Goal: Task Accomplishment & Management: Manage account settings

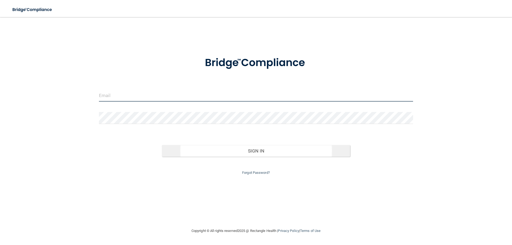
type input "[EMAIL_ADDRESS][DOMAIN_NAME]"
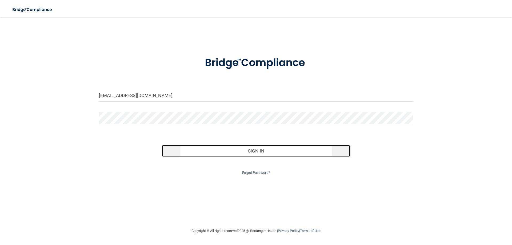
click at [267, 149] on button "Sign In" at bounding box center [256, 151] width 189 height 12
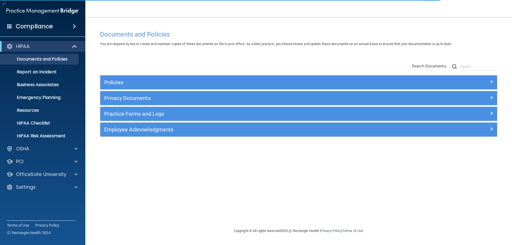
click at [41, 42] on div "HIPAA" at bounding box center [42, 46] width 85 height 11
click at [30, 146] on div "OSHA" at bounding box center [35, 149] width 66 height 6
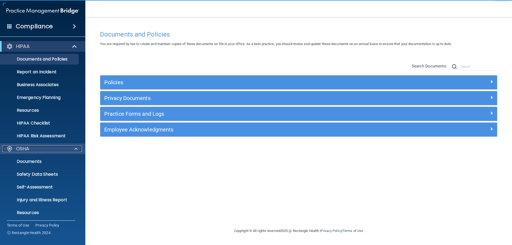
scroll to position [40, 0]
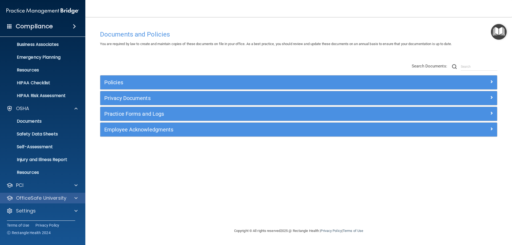
click at [47, 203] on div "OfficeSafe University" at bounding box center [43, 198] width 86 height 11
click at [70, 199] on div at bounding box center [75, 198] width 13 height 6
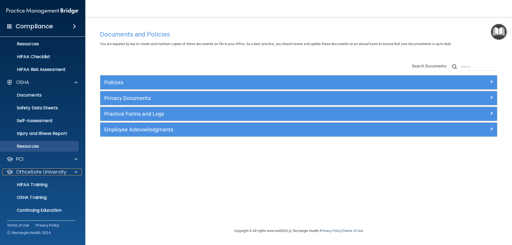
scroll to position [79, 0]
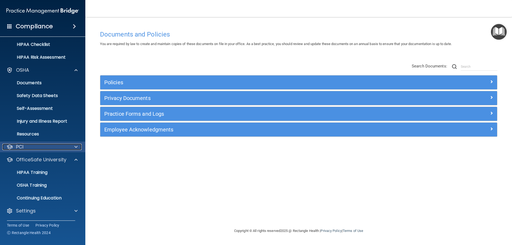
click at [76, 146] on span at bounding box center [75, 147] width 3 height 6
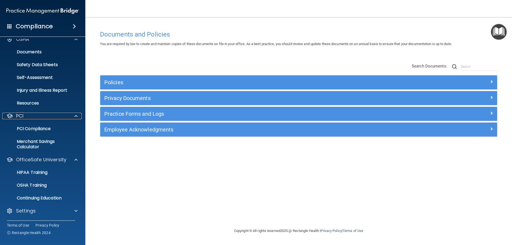
scroll to position [0, 0]
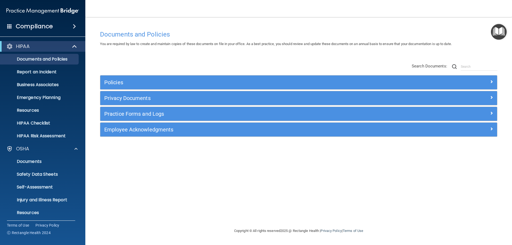
click at [73, 25] on span at bounding box center [74, 26] width 3 height 6
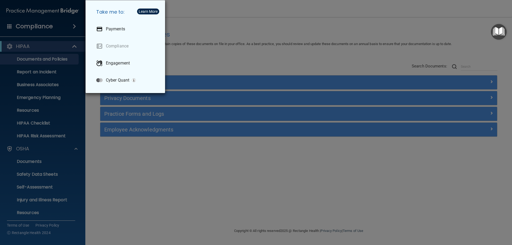
click at [57, 46] on div "Take me to: Payments Compliance Engagement Cyber Quant" at bounding box center [256, 122] width 512 height 245
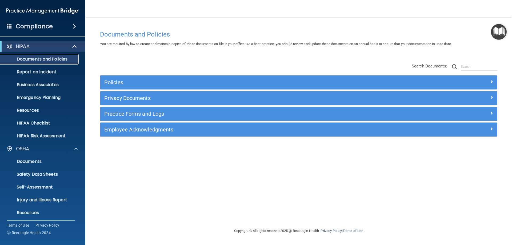
click at [34, 58] on p "Documents and Policies" at bounding box center [39, 59] width 73 height 5
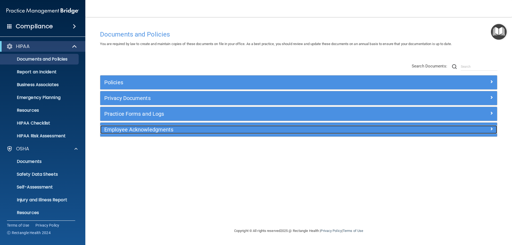
click at [141, 133] on div "Employee Acknowledgments" at bounding box center [249, 129] width 298 height 9
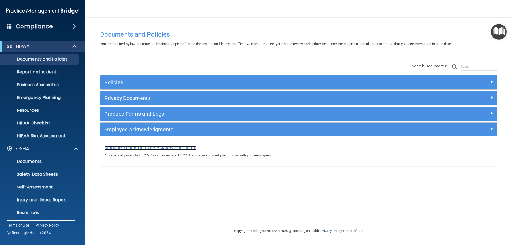
click at [151, 146] on span "Manage Your Employee Acknowledgments" at bounding box center [150, 148] width 92 height 6
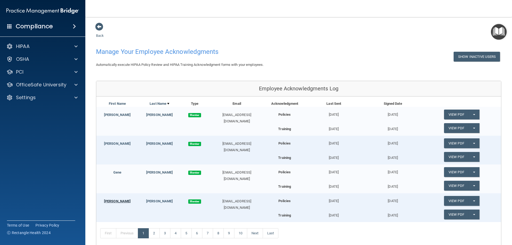
click at [114, 201] on link "[PERSON_NAME]" at bounding box center [117, 201] width 27 height 4
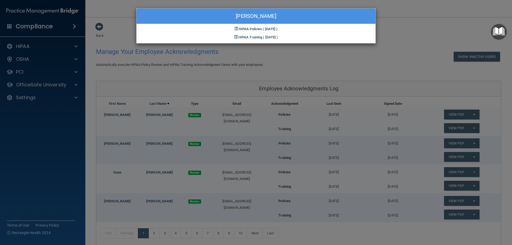
click at [412, 38] on div "Brooke Beard HIPAA Policies ( 02/12/2025 ) HIPAA Training ( 02/12/2025 )" at bounding box center [256, 122] width 512 height 245
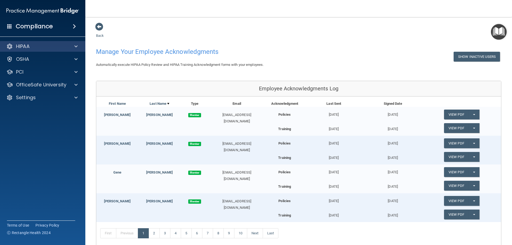
click at [26, 42] on div "HIPAA" at bounding box center [43, 46] width 86 height 11
click at [50, 45] on div "HIPAA" at bounding box center [35, 46] width 66 height 6
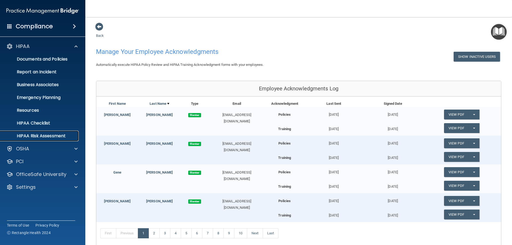
click at [40, 137] on p "HIPAA Risk Assessment" at bounding box center [39, 135] width 73 height 5
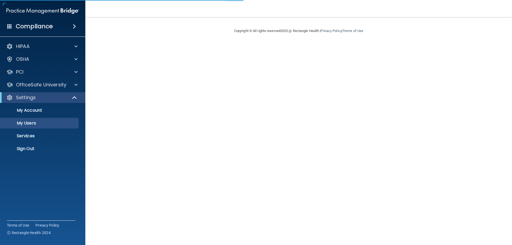
select select "20"
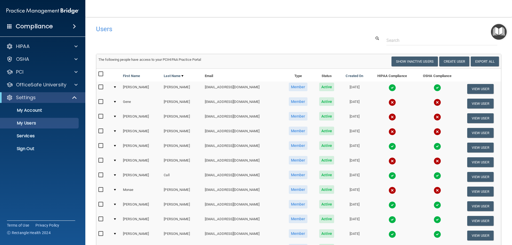
click at [99, 129] on input "checkbox" at bounding box center [101, 131] width 6 height 4
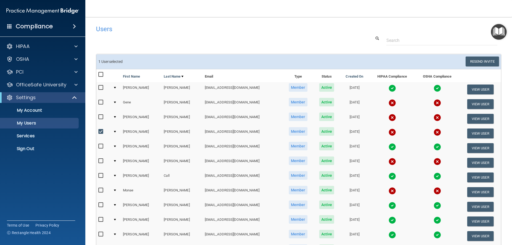
click at [101, 132] on input "checkbox" at bounding box center [101, 132] width 6 height 4
checkbox input "false"
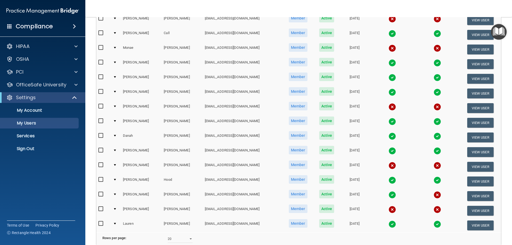
scroll to position [196, 0]
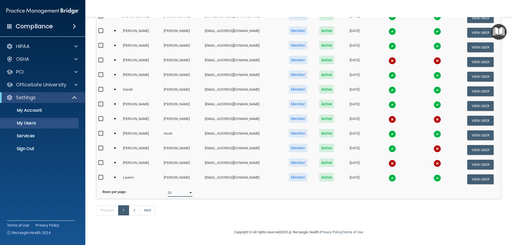
click at [190, 190] on select "10 20 30 40 all" at bounding box center [180, 193] width 25 height 8
select select "34"
click at [168, 189] on select "10 20 30 40 all" at bounding box center [180, 193] width 25 height 8
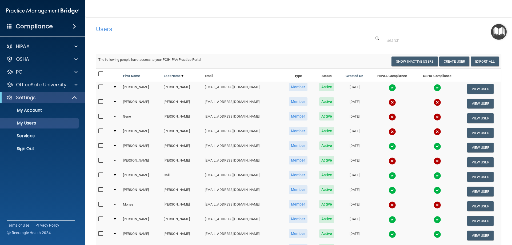
click at [247, 35] on div "Users" at bounding box center [212, 28] width 241 height 13
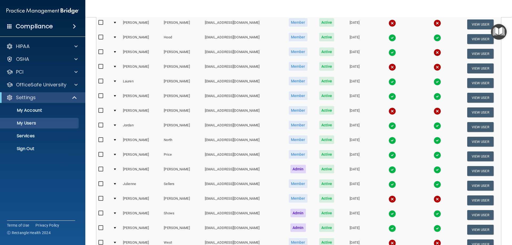
scroll to position [402, 0]
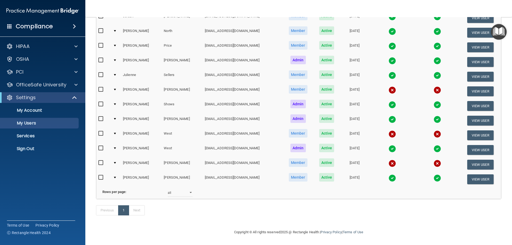
click at [100, 161] on input "checkbox" at bounding box center [101, 163] width 6 height 4
checkbox input "true"
click at [115, 162] on div at bounding box center [115, 163] width 2 height 2
click at [129, 157] on td "[PERSON_NAME]" at bounding box center [141, 164] width 41 height 15
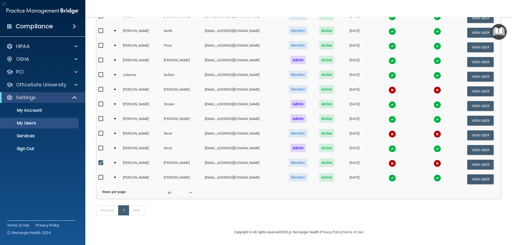
click at [207, 157] on td "awilliams@internalmedicinetusc.com" at bounding box center [243, 164] width 80 height 15
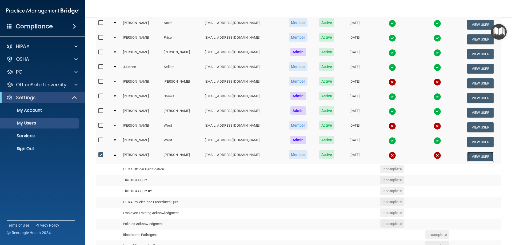
click at [470, 157] on button "View User" at bounding box center [481, 157] width 26 height 10
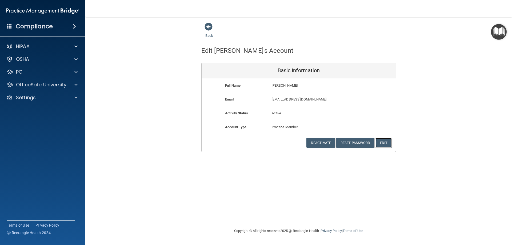
click at [380, 140] on button "Edit" at bounding box center [384, 143] width 16 height 10
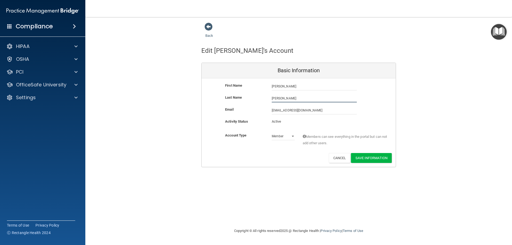
click at [277, 98] on input "Williams" at bounding box center [314, 98] width 85 height 8
type input "[PERSON_NAME]"
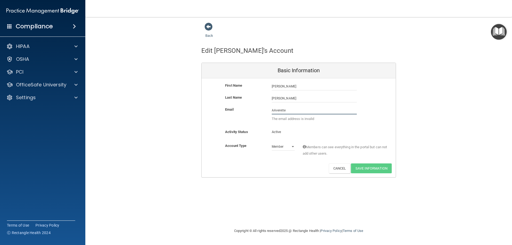
type input "aaverette@InternalMedicineTusc.com"
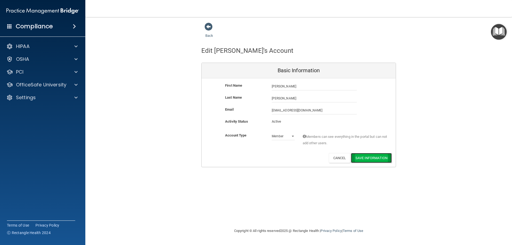
click at [367, 159] on button "Save Information" at bounding box center [371, 158] width 41 height 10
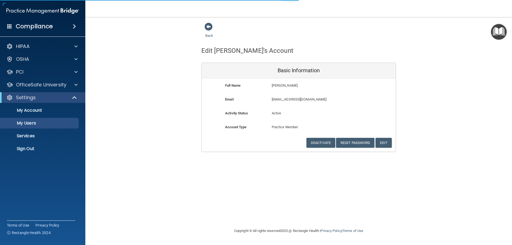
select select "20"
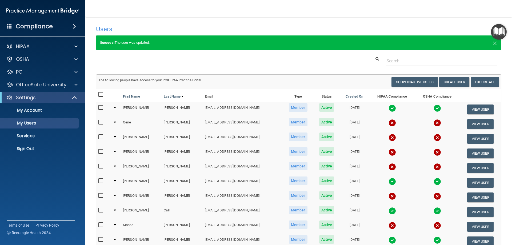
click at [100, 151] on input "checkbox" at bounding box center [101, 152] width 6 height 4
checkbox input "true"
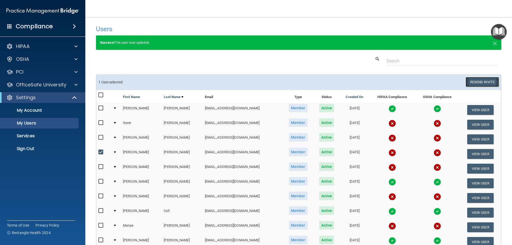
drag, startPoint x: 480, startPoint y: 77, endPoint x: 479, endPoint y: 81, distance: 4.0
click at [480, 79] on button "Resend Invite" at bounding box center [482, 82] width 33 height 10
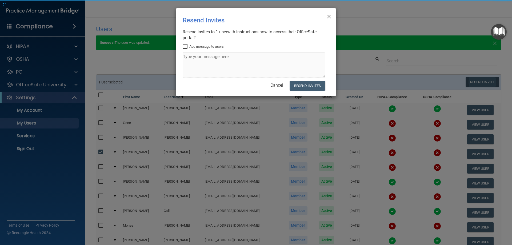
click at [479, 81] on div "× Close Resend Invites There was an error while sending the invitations ... Res…" at bounding box center [256, 122] width 512 height 245
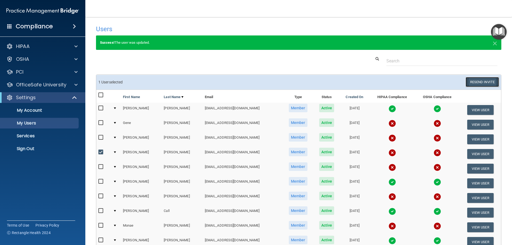
click at [481, 84] on button "Resend Invite" at bounding box center [482, 82] width 33 height 10
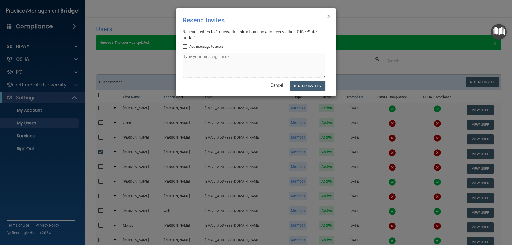
click at [183, 46] on input "Add message to users" at bounding box center [186, 47] width 6 height 4
checkbox input "true"
click at [194, 61] on textarea at bounding box center [254, 65] width 143 height 25
type textarea "Try this link. :)"
click at [316, 85] on button "Resend Invites" at bounding box center [307, 86] width 35 height 10
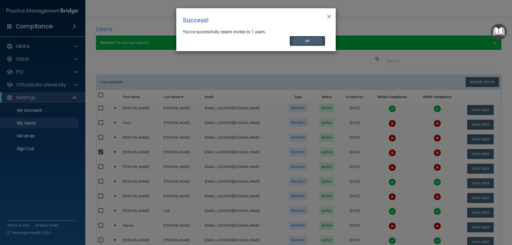
click at [316, 42] on button "OK" at bounding box center [308, 41] width 36 height 10
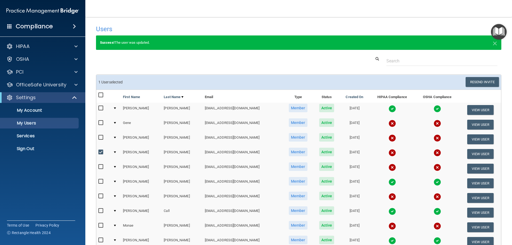
click at [102, 152] on input "checkbox" at bounding box center [101, 152] width 6 height 4
checkbox input "false"
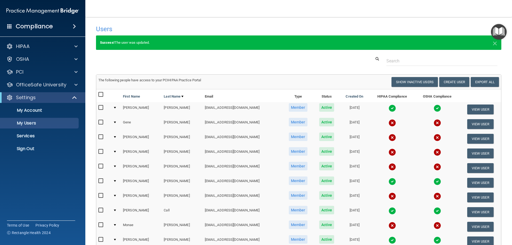
click at [102, 167] on input "checkbox" at bounding box center [101, 166] width 6 height 4
checkbox input "true"
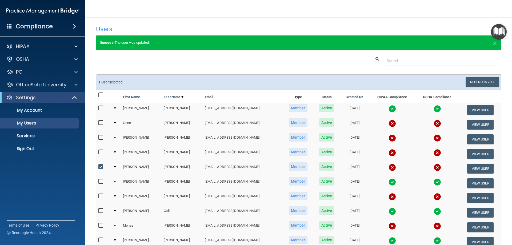
click at [114, 168] on td at bounding box center [116, 168] width 10 height 15
click at [116, 167] on div at bounding box center [115, 167] width 2 height 2
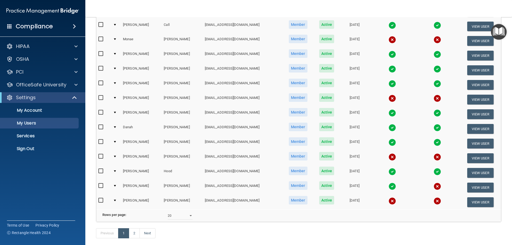
scroll to position [316, 0]
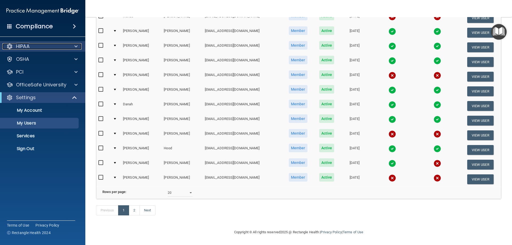
click at [33, 46] on div "HIPAA" at bounding box center [35, 46] width 66 height 6
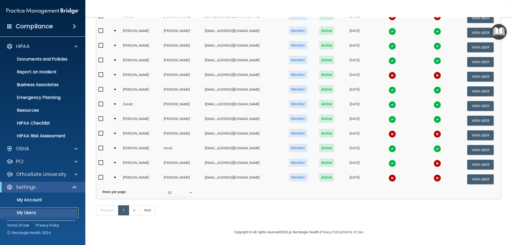
click at [28, 213] on p "My Users" at bounding box center [39, 212] width 73 height 5
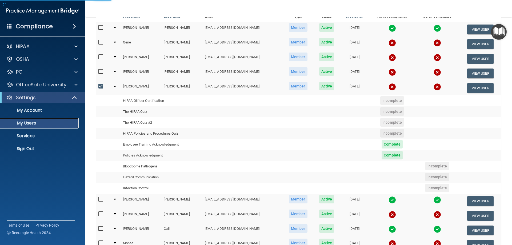
scroll to position [31, 0]
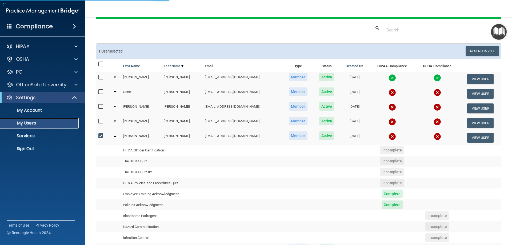
select select "20"
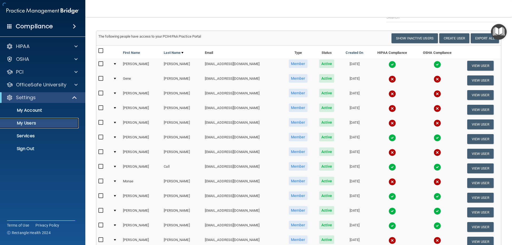
scroll to position [0, 0]
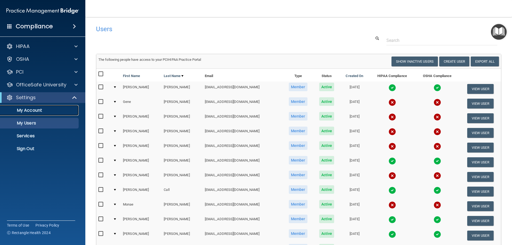
click at [35, 108] on p "My Account" at bounding box center [39, 110] width 73 height 5
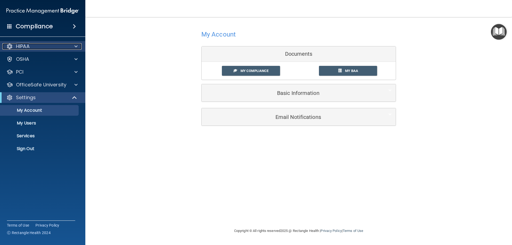
click at [33, 44] on div "HIPAA" at bounding box center [35, 46] width 66 height 6
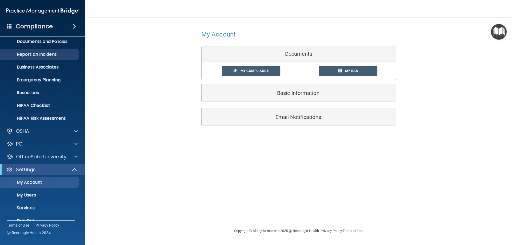
scroll to position [27, 0]
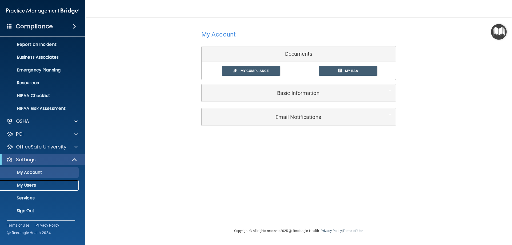
click at [31, 183] on p "My Users" at bounding box center [39, 185] width 73 height 5
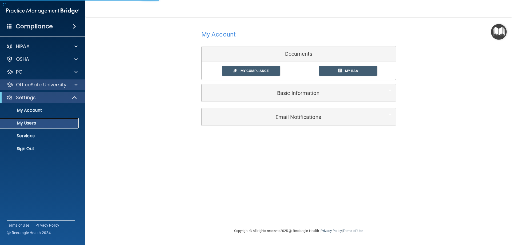
select select "20"
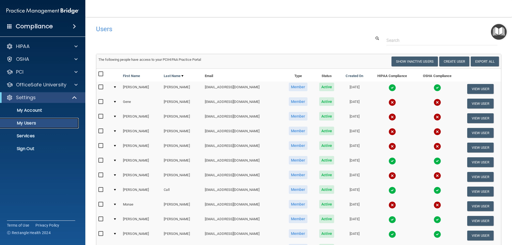
scroll to position [196, 0]
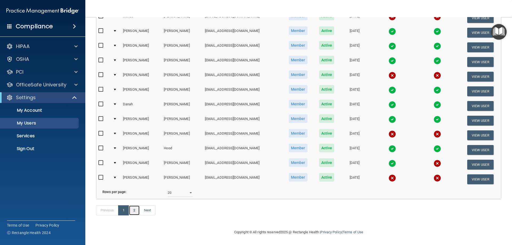
click at [135, 214] on link "2" at bounding box center [134, 211] width 11 height 10
select select "20"
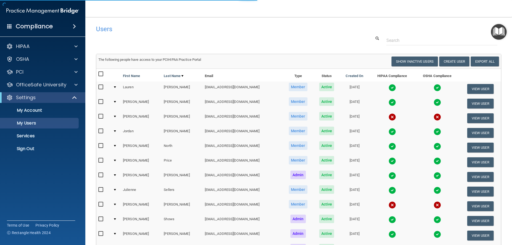
scroll to position [108, 0]
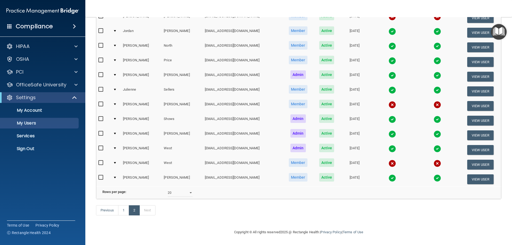
drag, startPoint x: 105, startPoint y: 137, endPoint x: 101, endPoint y: 139, distance: 3.9
click at [102, 143] on td at bounding box center [103, 150] width 15 height 15
click at [101, 146] on input "checkbox" at bounding box center [101, 148] width 6 height 4
checkbox input "true"
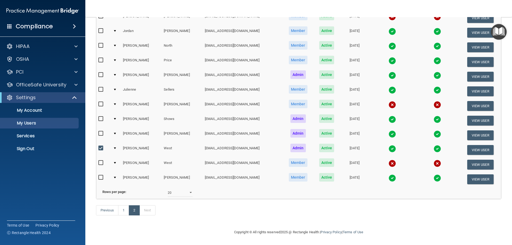
click at [117, 143] on td at bounding box center [116, 150] width 10 height 15
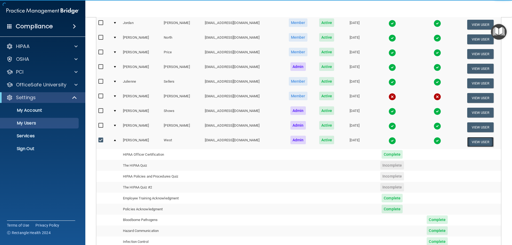
click at [480, 141] on button "View User" at bounding box center [481, 142] width 26 height 10
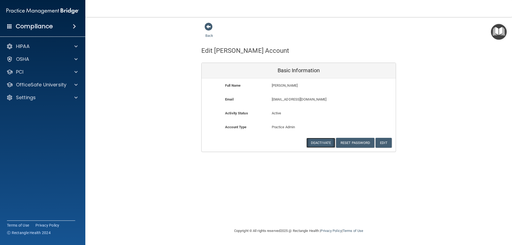
click at [319, 145] on button "Deactivate" at bounding box center [321, 143] width 29 height 10
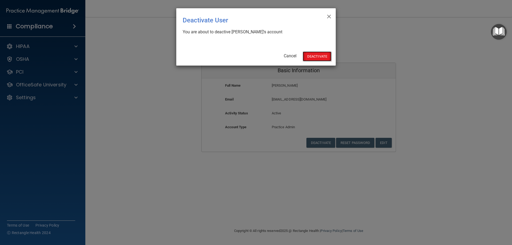
click at [313, 55] on button "Deactivate" at bounding box center [317, 57] width 29 height 10
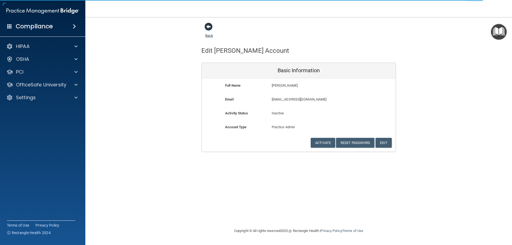
click at [212, 26] on span at bounding box center [209, 27] width 8 height 8
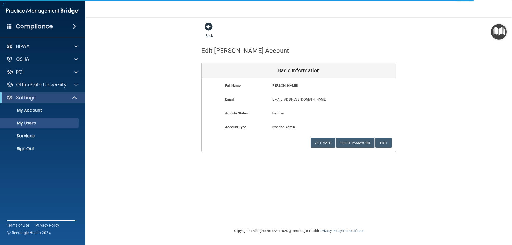
select select "20"
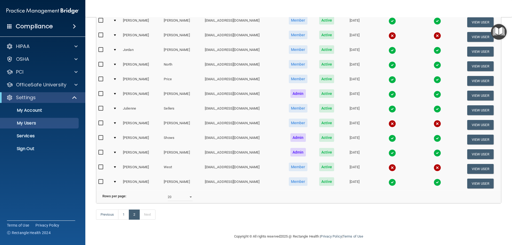
scroll to position [94, 0]
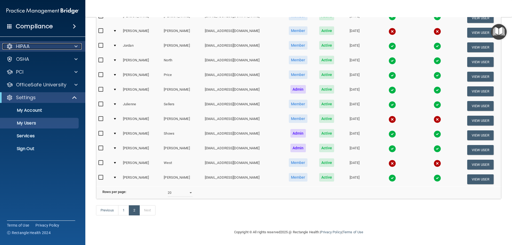
click at [53, 45] on div "HIPAA" at bounding box center [35, 46] width 66 height 6
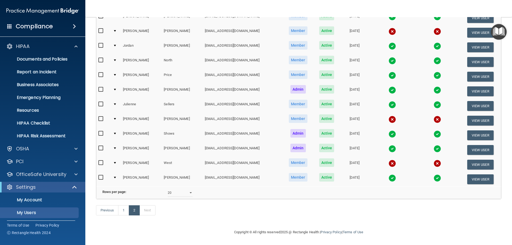
click at [101, 88] on input "checkbox" at bounding box center [101, 90] width 6 height 4
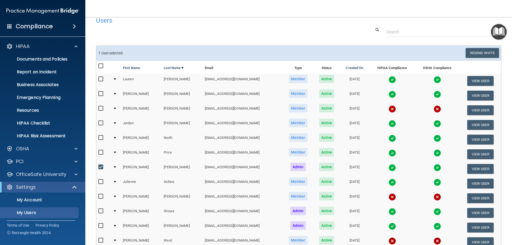
scroll to position [0, 0]
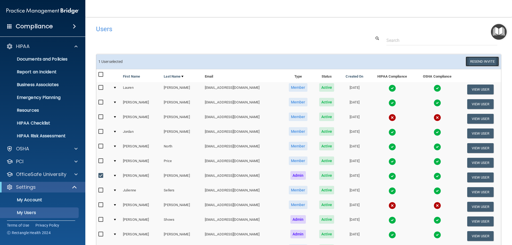
click at [483, 58] on button "Resend Invite" at bounding box center [482, 62] width 33 height 10
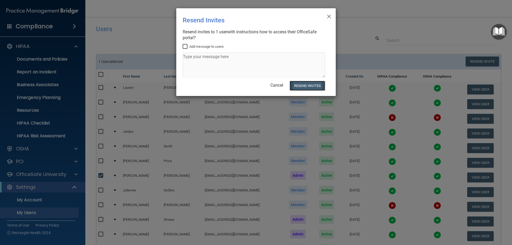
click at [313, 84] on button "Resend Invites" at bounding box center [307, 86] width 35 height 10
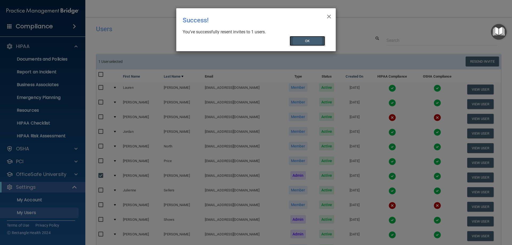
click at [308, 40] on button "OK" at bounding box center [308, 41] width 36 height 10
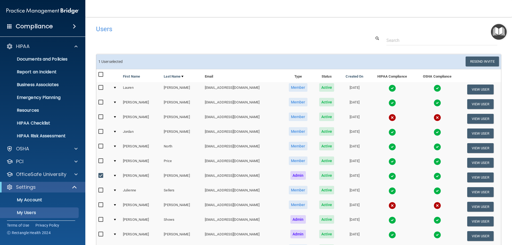
click at [115, 177] on td at bounding box center [116, 177] width 10 height 15
click at [102, 175] on input "checkbox" at bounding box center [101, 176] width 6 height 4
checkbox input "false"
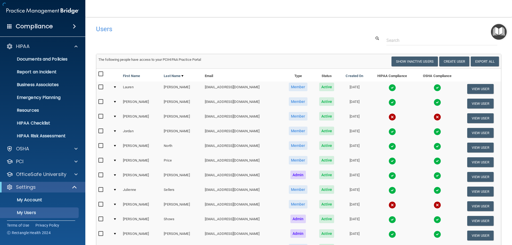
click at [116, 174] on td at bounding box center [116, 177] width 10 height 15
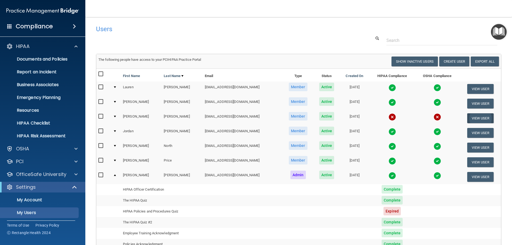
scroll to position [142, 0]
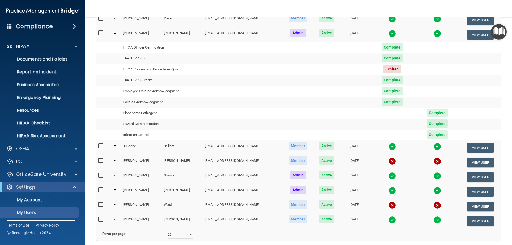
click at [116, 175] on td at bounding box center [116, 177] width 10 height 15
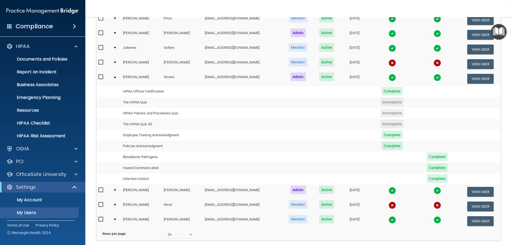
scroll to position [192, 0]
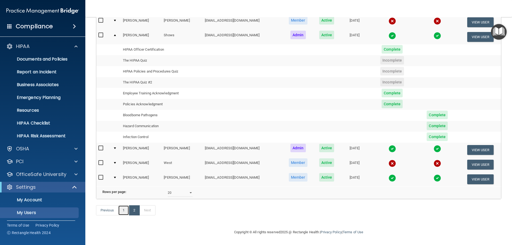
click at [124, 208] on link "1" at bounding box center [123, 211] width 11 height 10
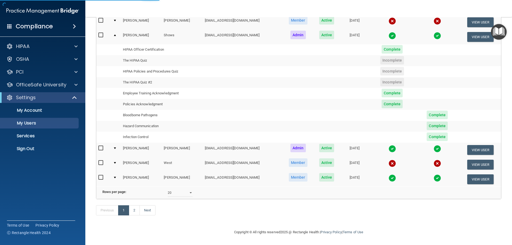
select select "20"
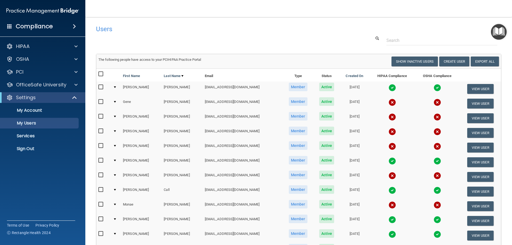
click at [102, 147] on input "checkbox" at bounding box center [101, 146] width 6 height 4
checkbox input "true"
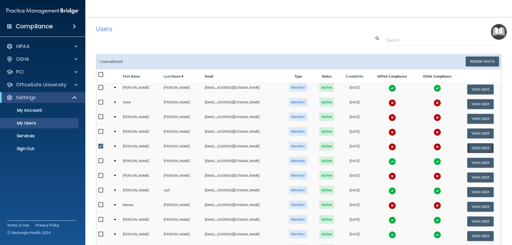
click at [469, 147] on button "View User" at bounding box center [481, 148] width 26 height 10
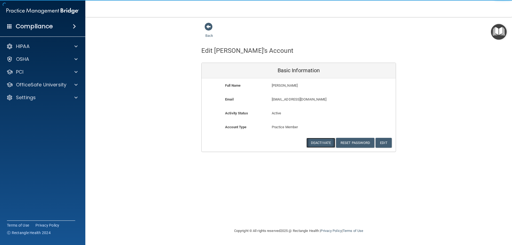
click at [317, 140] on button "Deactivate" at bounding box center [321, 143] width 29 height 10
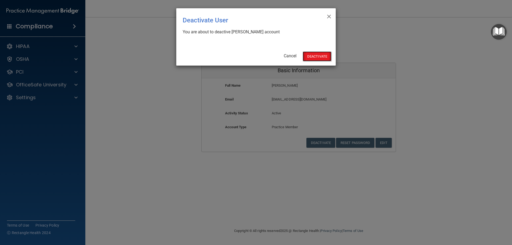
click at [316, 53] on button "Deactivate" at bounding box center [317, 57] width 29 height 10
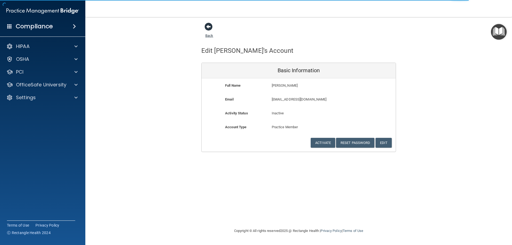
click at [208, 27] on span at bounding box center [209, 27] width 8 height 8
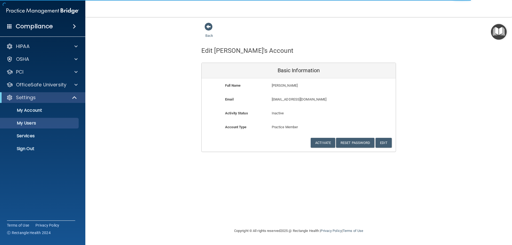
select select "20"
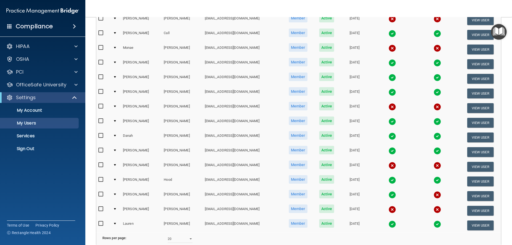
scroll to position [196, 0]
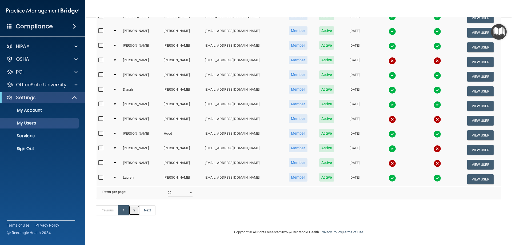
click at [137, 209] on link "2" at bounding box center [134, 211] width 11 height 10
select select "20"
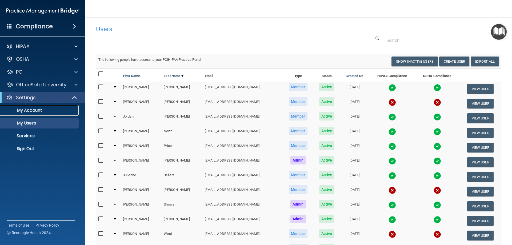
click at [41, 106] on link "My Account" at bounding box center [37, 110] width 84 height 11
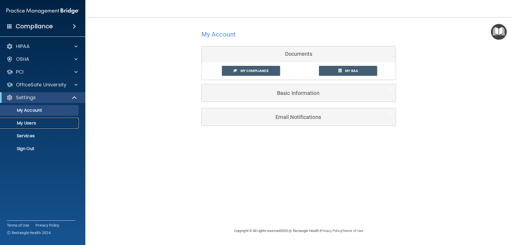
click at [37, 121] on p "My Users" at bounding box center [39, 123] width 73 height 5
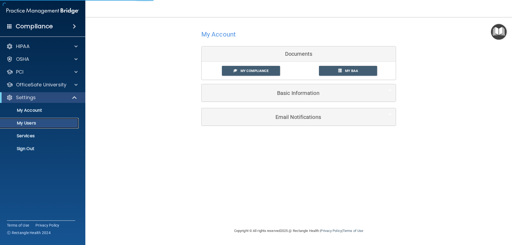
select select "20"
